Goal: Transaction & Acquisition: Book appointment/travel/reservation

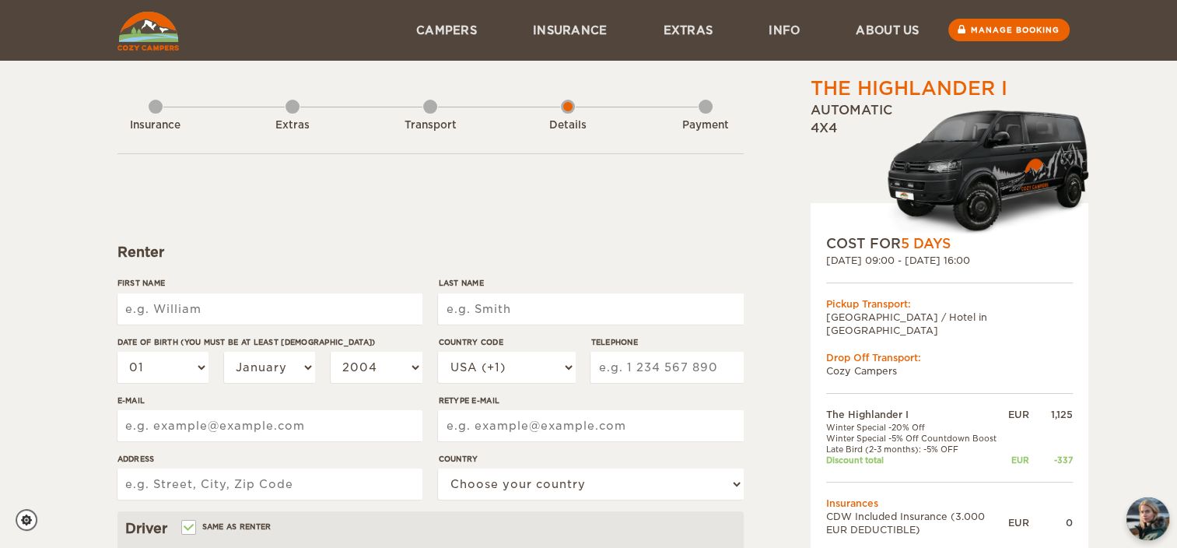
click at [268, 303] on input "First Name" at bounding box center [269, 308] width 305 height 31
type input "[PERSON_NAME]"
type input "Békési"
select select "1993"
select select "36"
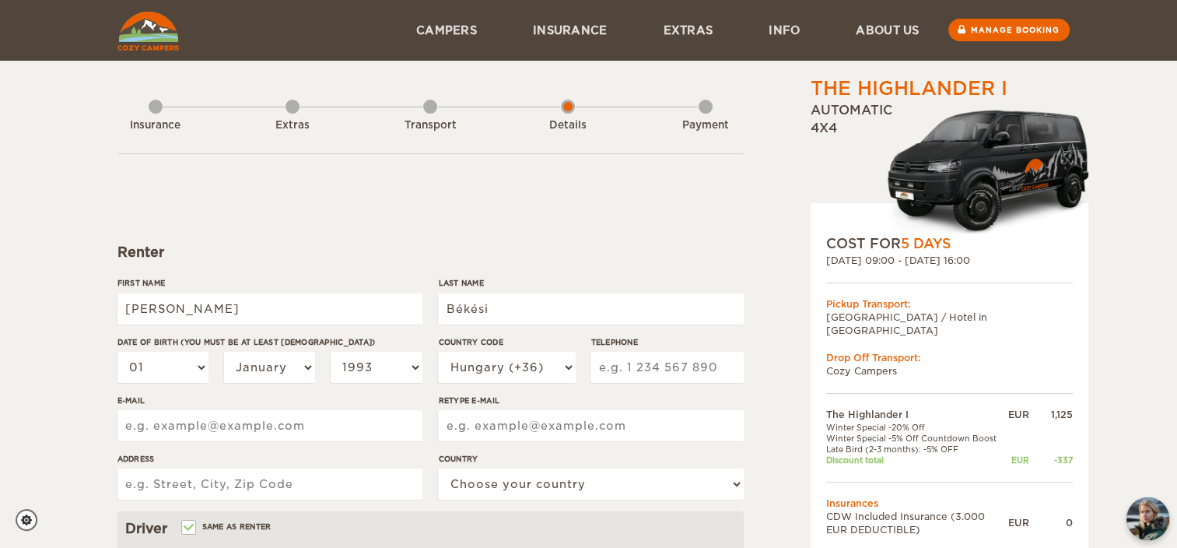
type input "706621694"
type input "[EMAIL_ADDRESS][DOMAIN_NAME]"
type input "[STREET_ADDRESS]"
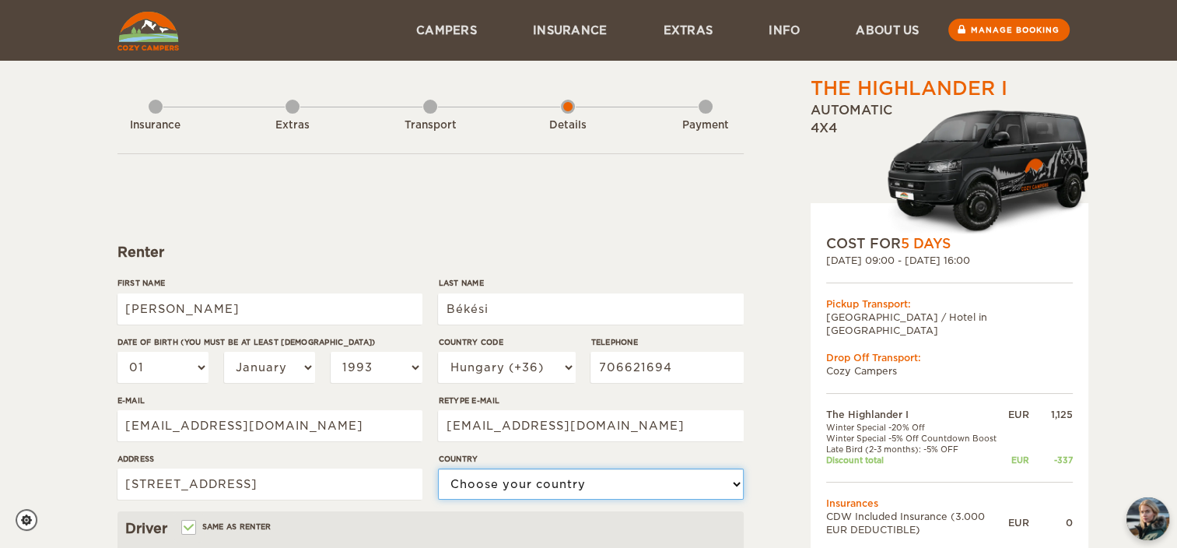
select select "14"
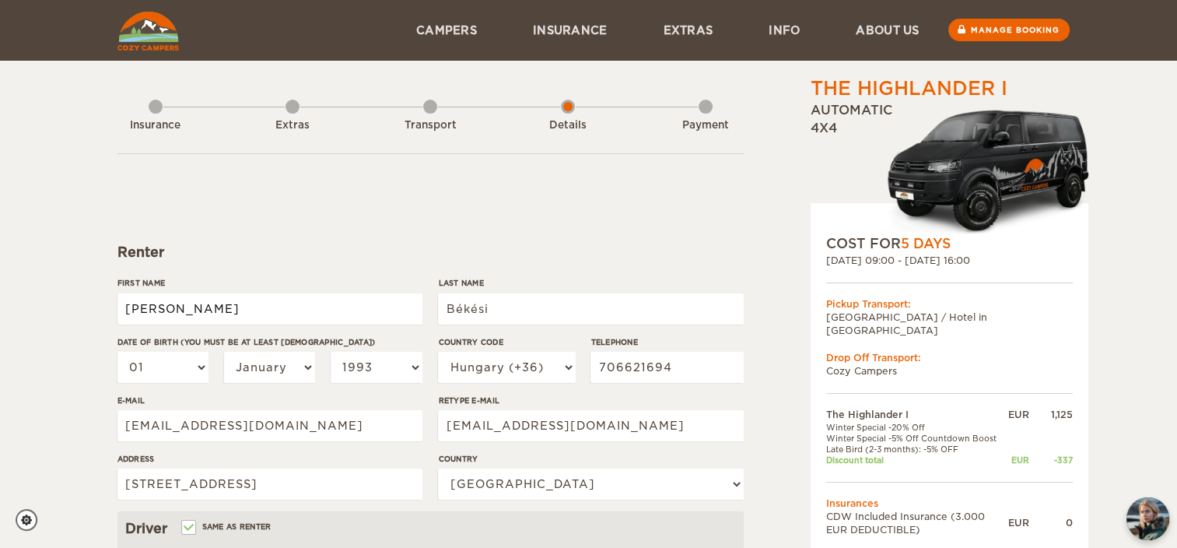
type input "[PERSON_NAME]"
type input "Békési"
select select "1993"
click at [288, 380] on select "January February March April May June July August September October November De…" at bounding box center [270, 367] width 92 height 31
select select "02"
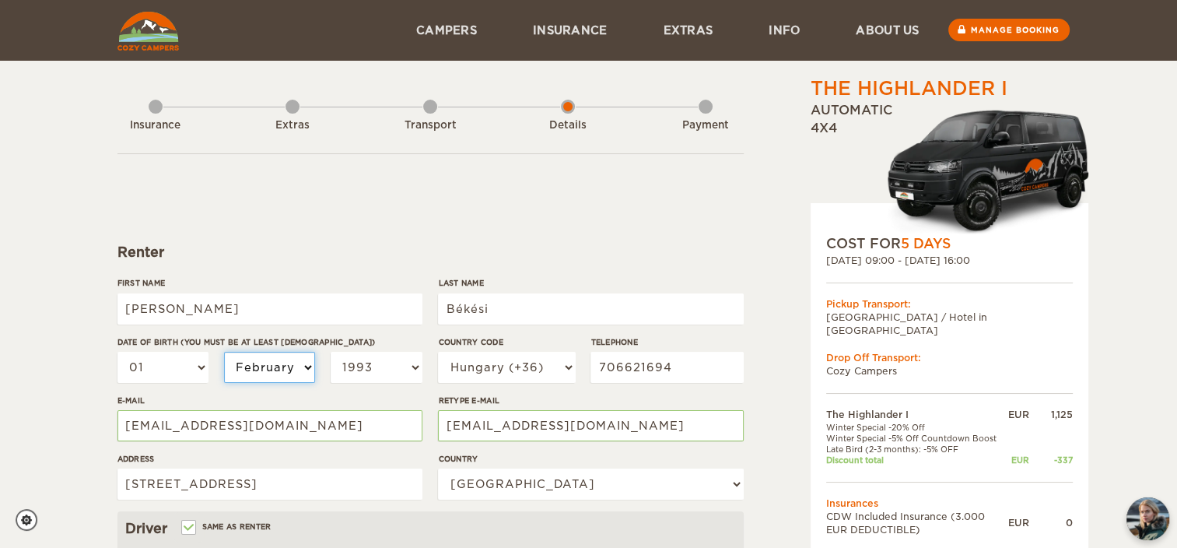
click at [224, 352] on select "January February March April May June July August September October November De…" at bounding box center [270, 367] width 92 height 31
select select "02"
click at [123, 367] on select "01 02 03 04 05 06 07 08 09 10 11 12 13 14 15 16 17 18 19 20 21 22 23 24 25 26 2…" at bounding box center [163, 367] width 92 height 31
select select "21"
click at [117, 352] on select "01 02 03 04 05 06 07 08 09 10 11 12 13 14 15 16 17 18 19 20 21 22 23 24 25 26 2…" at bounding box center [163, 367] width 92 height 31
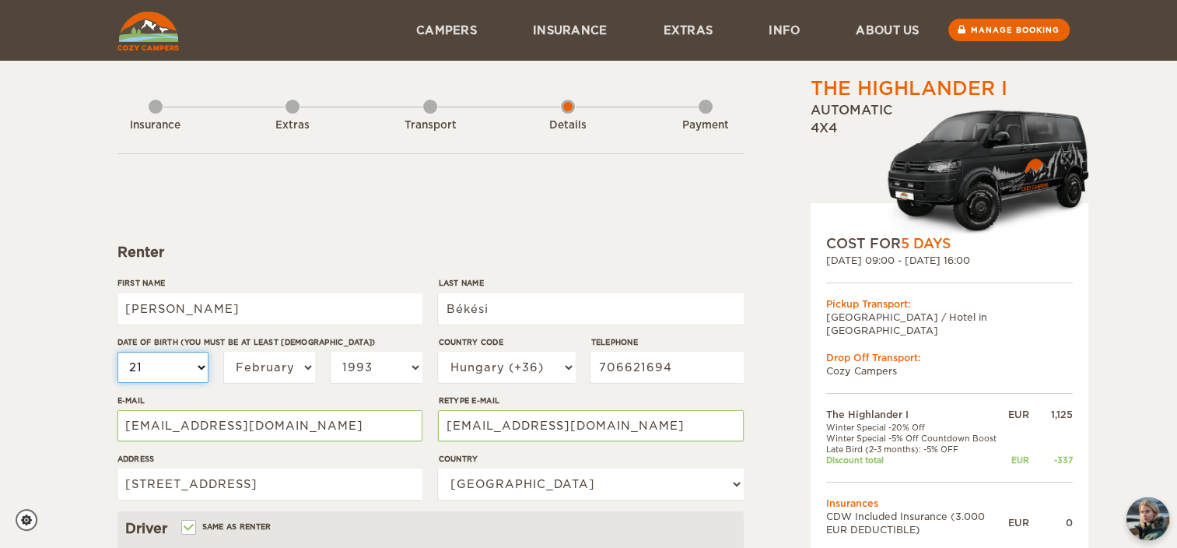
select select "21"
drag, startPoint x: 268, startPoint y: 489, endPoint x: 51, endPoint y: 479, distance: 216.4
click at [51, 479] on div "The Highlander I Expand Collapse Total 816 EUR Automatic 4x4 COST FOR 5 Days [D…" at bounding box center [588, 505] width 1177 height 1011
type input "[PERSON_NAME][STREET_ADDRESS]"
click at [74, 404] on div "The Highlander I Expand Collapse Total 816 EUR Automatic 4x4 COST FOR 5 Days [D…" at bounding box center [588, 505] width 1177 height 1011
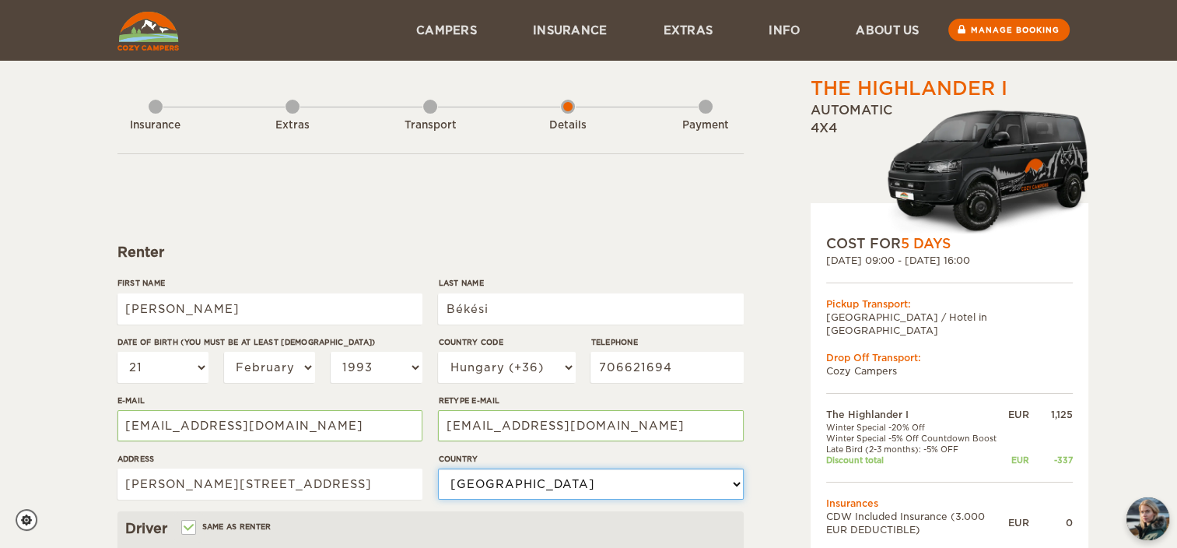
click at [526, 487] on select "Choose your country [GEOGRAPHIC_DATA] [GEOGRAPHIC_DATA] [GEOGRAPHIC_DATA] [GEOG…" at bounding box center [590, 483] width 305 height 31
select select "92"
click at [438, 468] on select "Choose your country [GEOGRAPHIC_DATA] [GEOGRAPHIC_DATA] [GEOGRAPHIC_DATA] [GEOG…" at bounding box center [590, 483] width 305 height 31
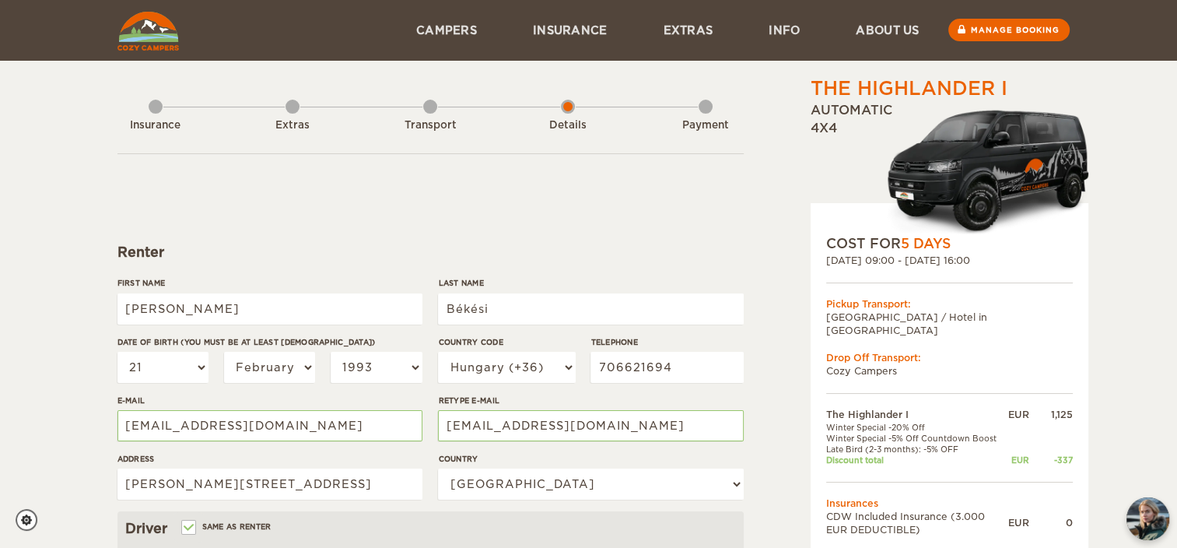
click at [774, 418] on div "The Highlander I Expand Collapse Total 816 EUR Automatic 4x4 COST FOR 5 Days [D…" at bounding box center [909, 535] width 301 height 920
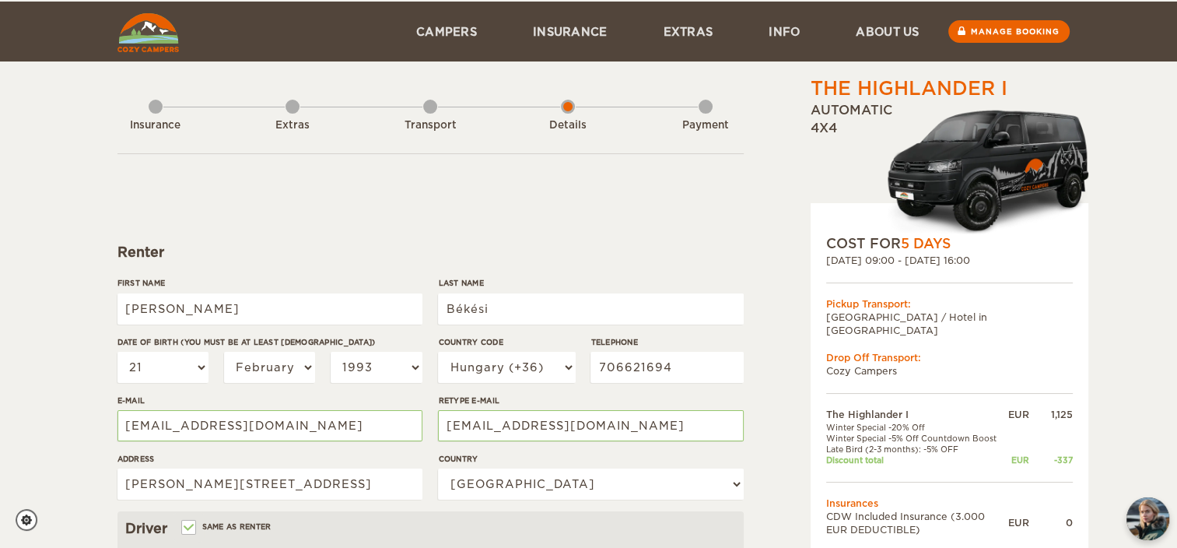
scroll to position [156, 0]
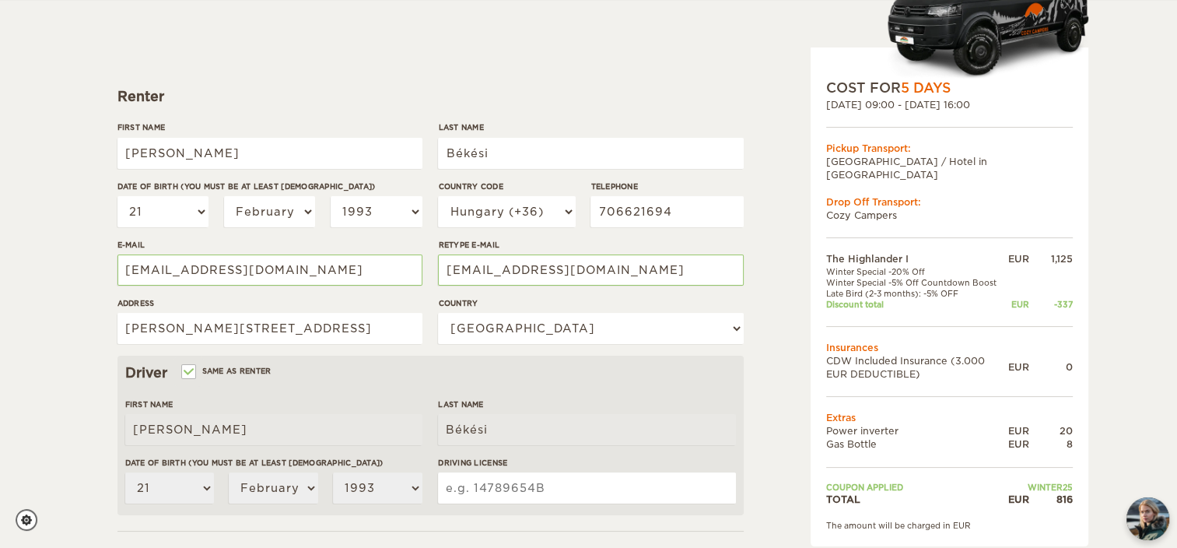
click at [666, 478] on input "Driving License" at bounding box center [586, 487] width 297 height 31
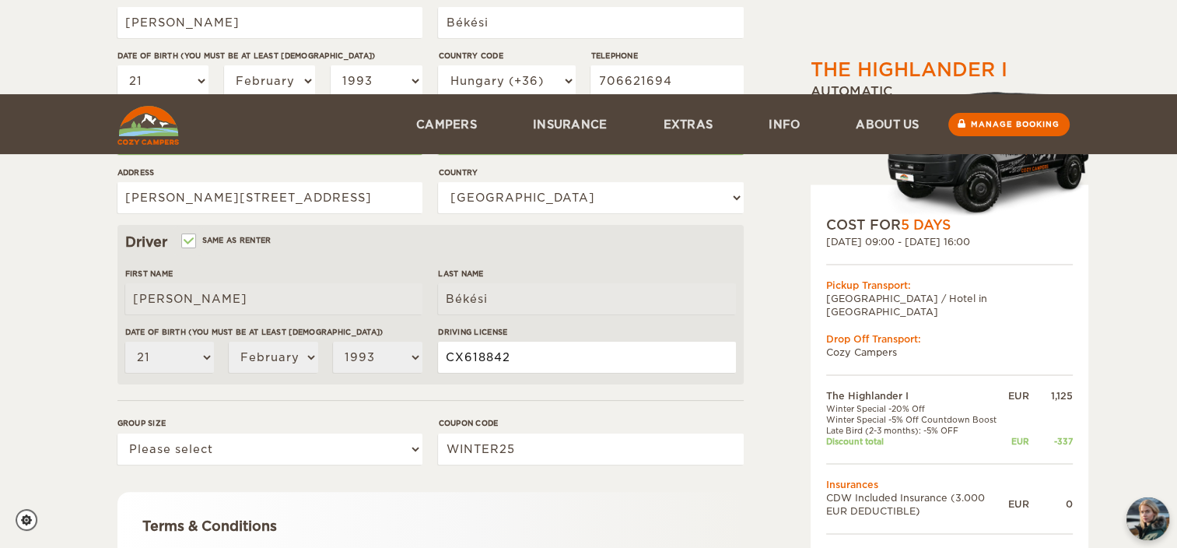
scroll to position [464, 0]
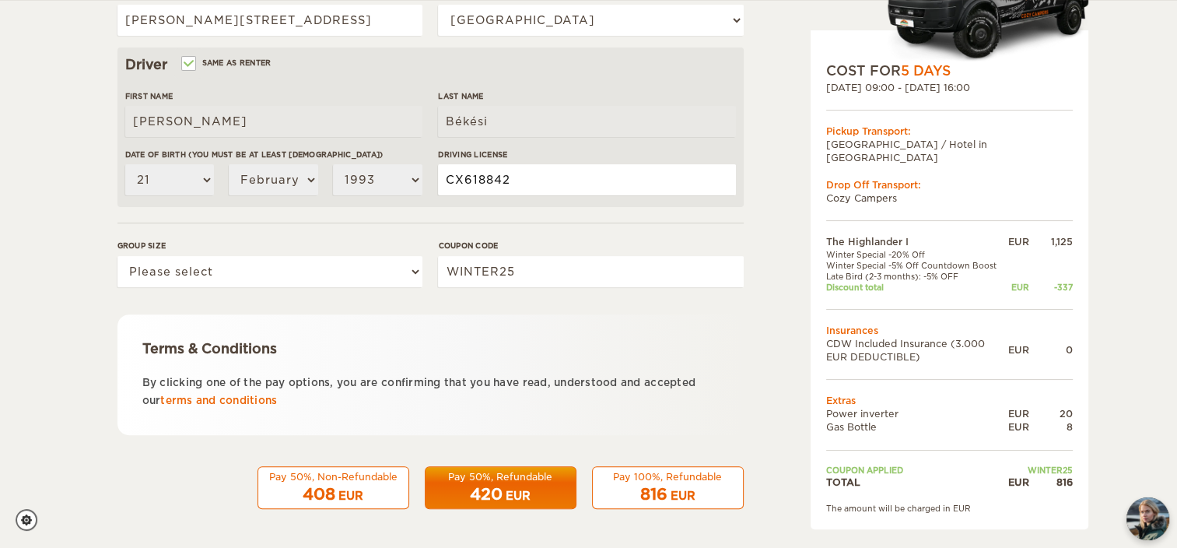
type input "CX618842"
click at [250, 289] on div "Group size Please select 1 2" at bounding box center [269, 269] width 305 height 58
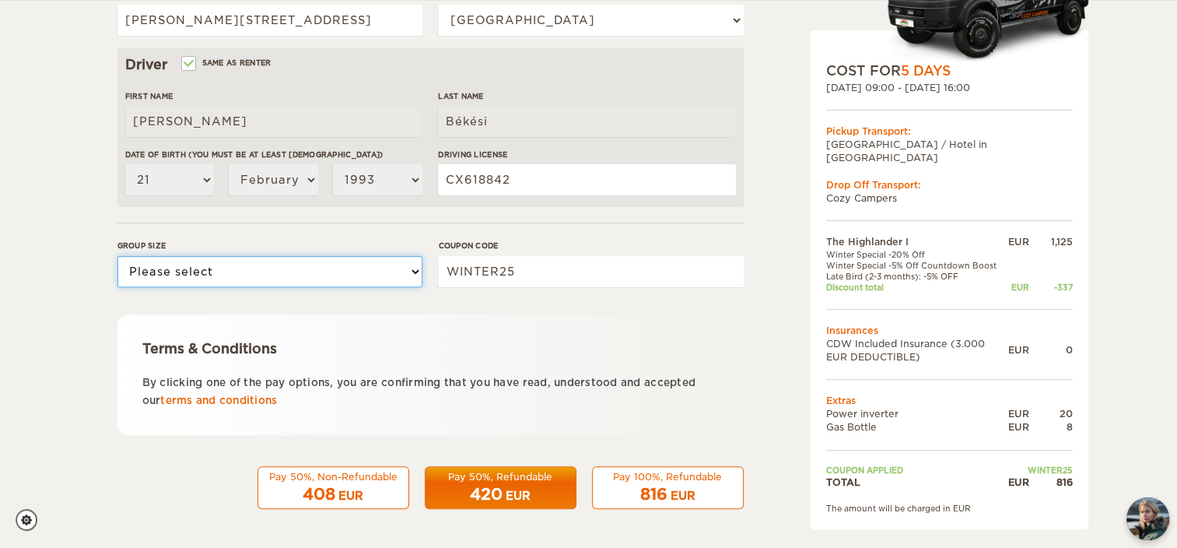
click at [250, 279] on select "Please select 1 2" at bounding box center [269, 271] width 305 height 31
select select "2"
click at [117, 256] on select "Please select 1 2" at bounding box center [269, 271] width 305 height 31
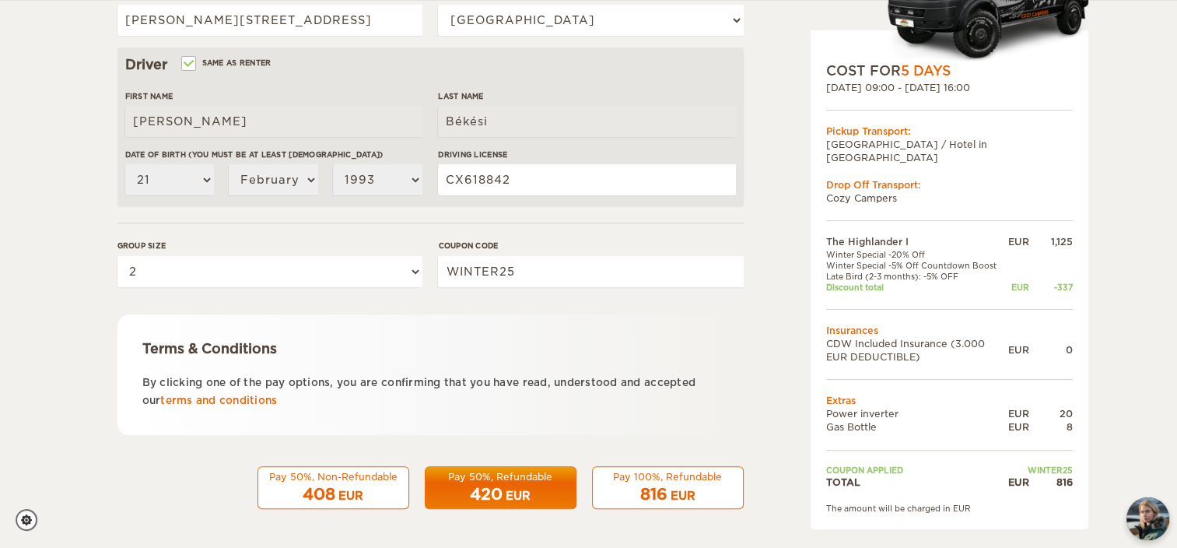
click at [71, 354] on div "The Highlander I Expand Collapse Total 816 EUR Automatic 4x4 COST FOR 5 Days [D…" at bounding box center [588, 41] width 1177 height 1011
click at [710, 467] on button "Pay 100%, Refundable 816 EUR" at bounding box center [668, 488] width 152 height 44
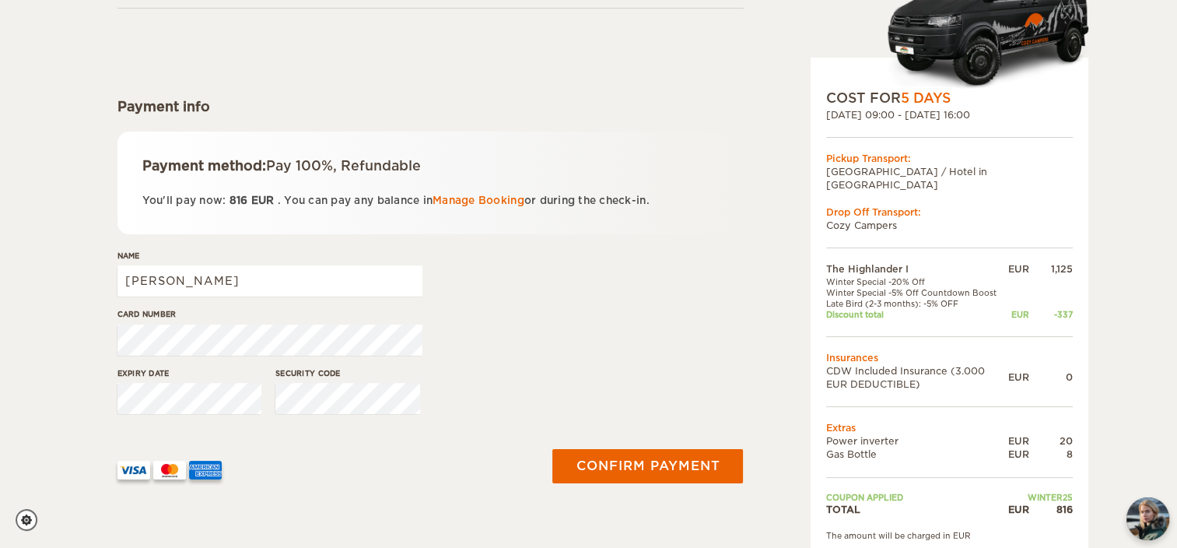
scroll to position [156, 0]
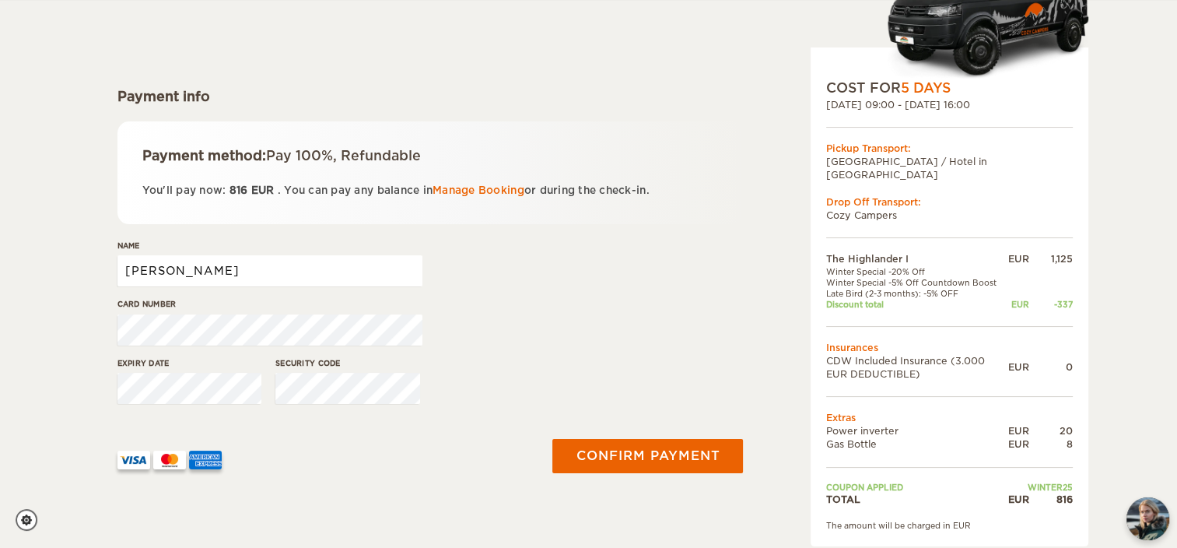
click at [163, 258] on input "[PERSON_NAME]" at bounding box center [269, 270] width 305 height 31
type input "Dávid Békési"
click at [558, 327] on div "Card number" at bounding box center [430, 327] width 626 height 58
drag, startPoint x: 0, startPoint y: 388, endPoint x: 112, endPoint y: 385, distance: 112.0
click at [0, 388] on html "WINTER SPECIAL Up to 50% OFF winter rentals Days 9 9 0 0 4 4 5 5 Hours 1 1 2 2 …" at bounding box center [588, 369] width 1177 height 1051
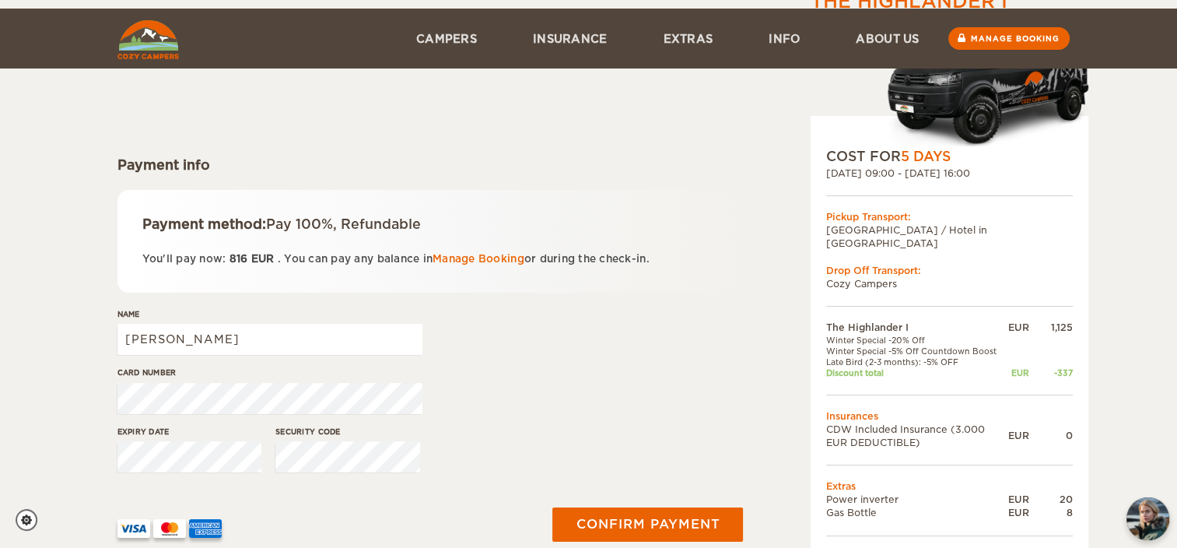
scroll to position [0, 0]
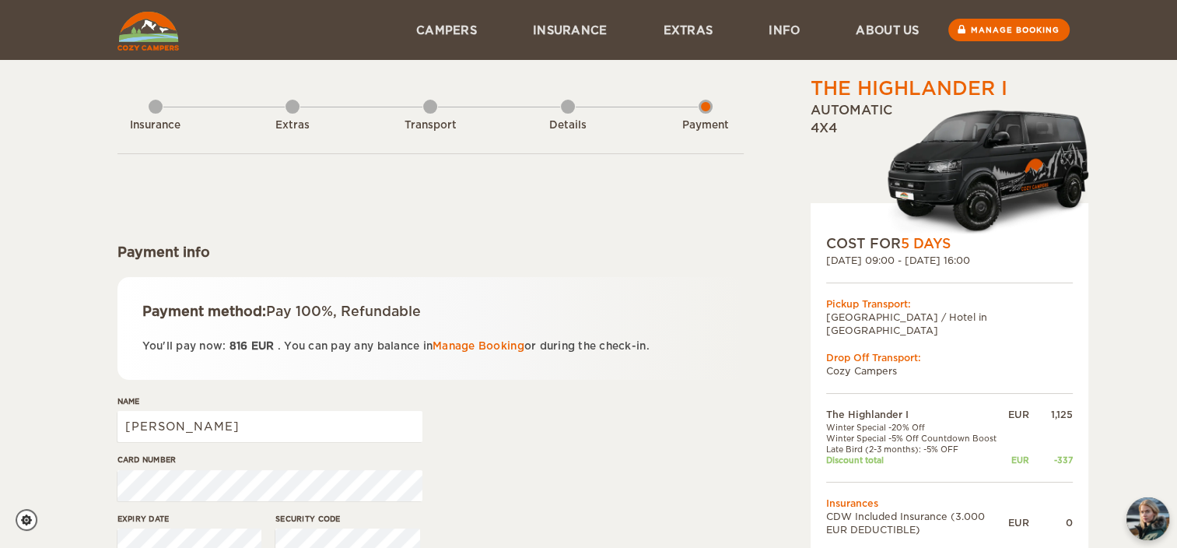
click at [89, 470] on div "The Highlander I Expand Collapse Total 816 EUR Automatic 4x4 COST FOR 5 Days [D…" at bounding box center [588, 358] width 1177 height 717
click at [495, 429] on div "Name Dávid Békési" at bounding box center [430, 424] width 626 height 58
click at [54, 464] on div "The Highlander I Expand Collapse Total 816 EUR Automatic 4x4 COST FOR 5 Days [D…" at bounding box center [588, 358] width 1177 height 717
click at [536, 446] on div "Name Dávid Békési" at bounding box center [430, 424] width 626 height 58
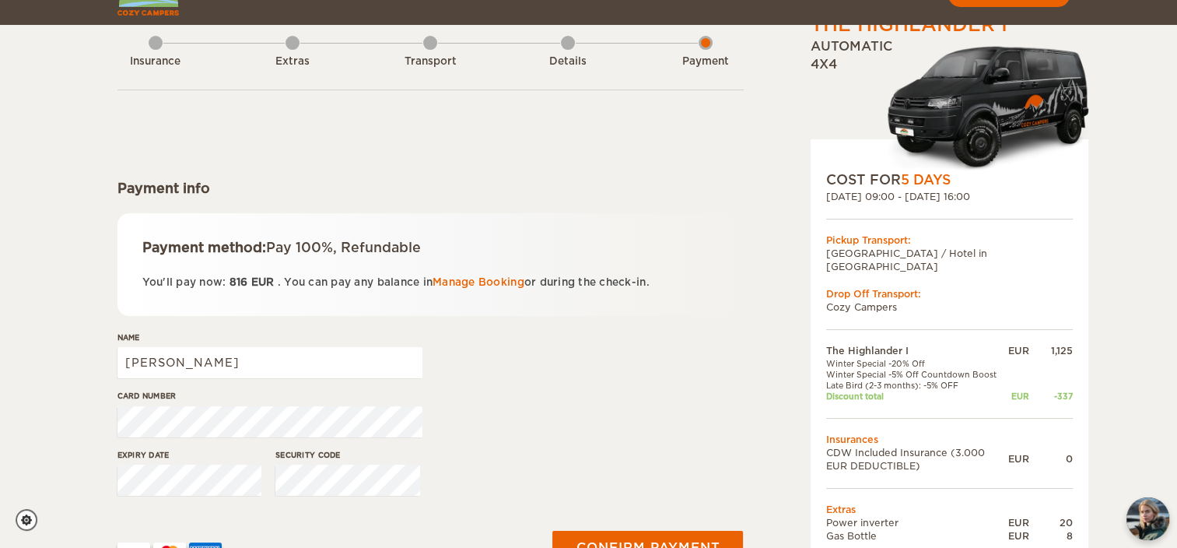
scroll to position [156, 0]
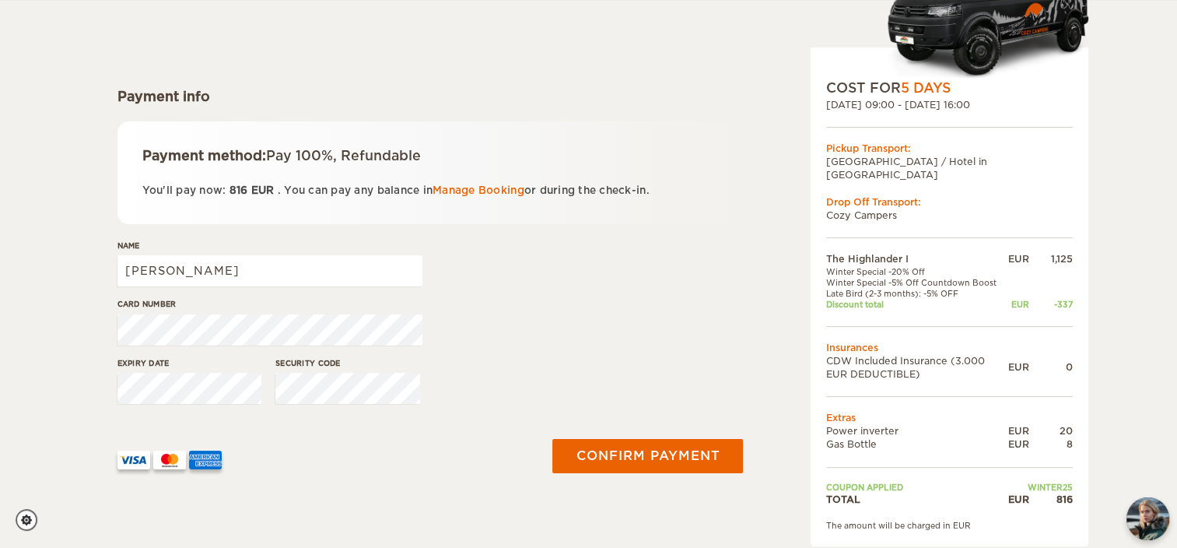
click at [96, 392] on div "The Highlander I Expand Collapse Total 816 EUR Automatic 4x4 COST FOR 5 Days [D…" at bounding box center [588, 202] width 1177 height 717
click at [254, 388] on div "Expiry date Security code" at bounding box center [430, 386] width 626 height 58
click at [622, 312] on div "Card number" at bounding box center [430, 327] width 626 height 58
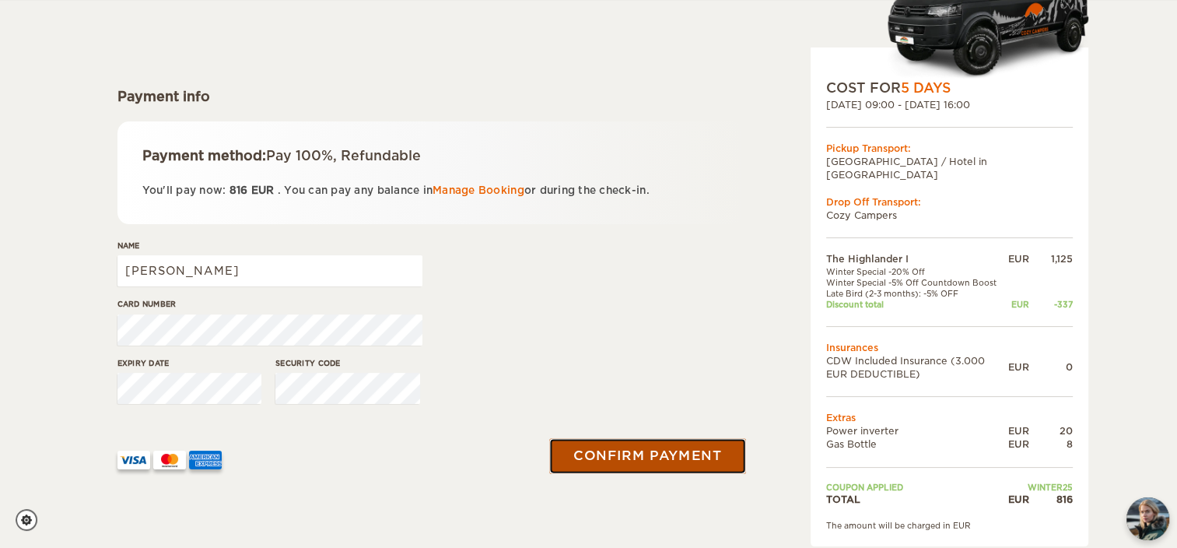
click at [646, 446] on button "Confirm payment" at bounding box center [648, 455] width 196 height 35
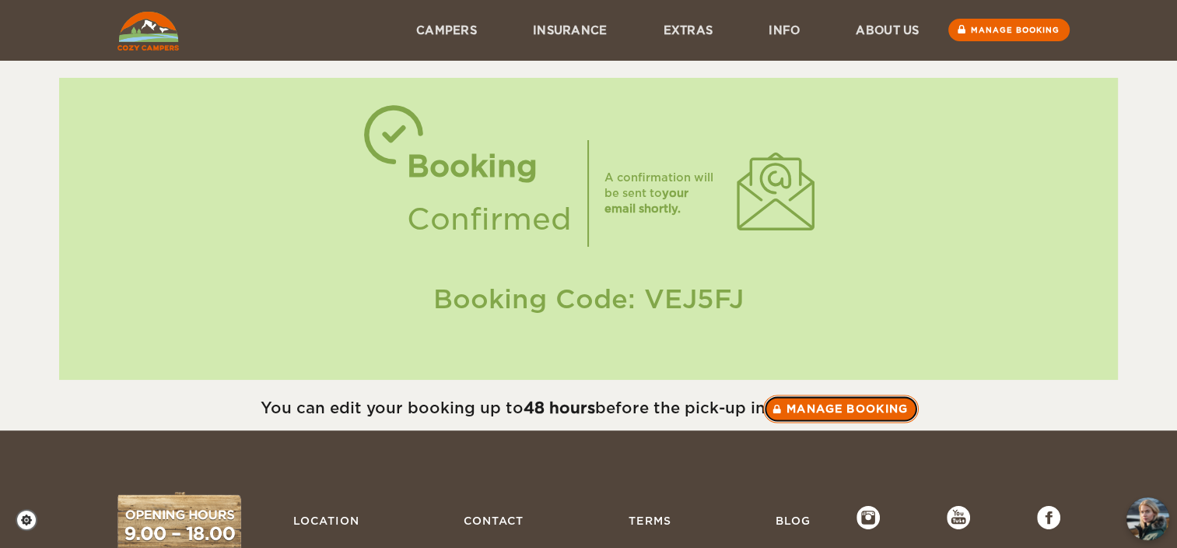
click at [875, 403] on link "Manage booking" at bounding box center [841, 408] width 156 height 28
